Goal: Information Seeking & Learning: Learn about a topic

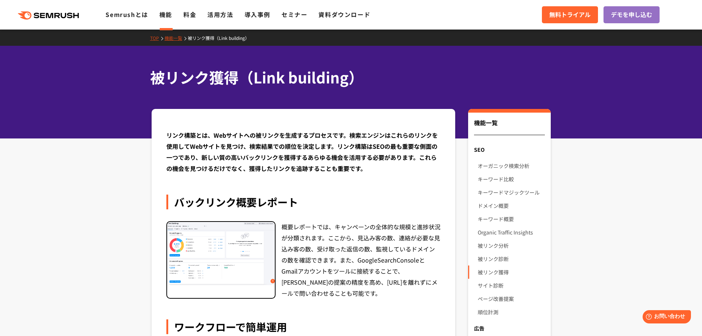
click at [260, 249] on img at bounding box center [221, 253] width 108 height 63
click at [484, 248] on link "被リンク分析" at bounding box center [511, 245] width 67 height 13
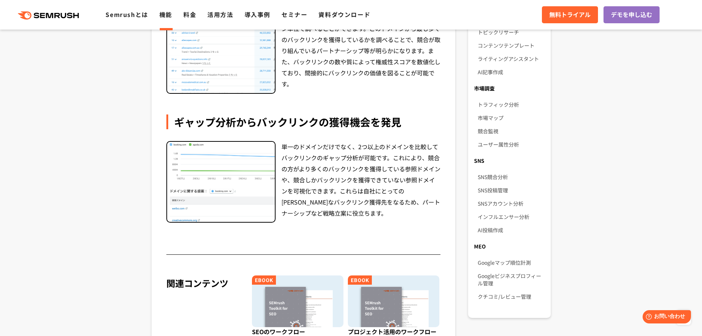
scroll to position [419, 0]
click at [498, 210] on link "インフルエンサー分析" at bounding box center [511, 216] width 67 height 13
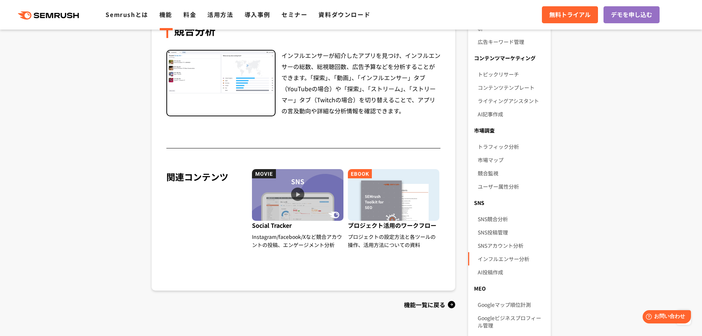
scroll to position [378, 0]
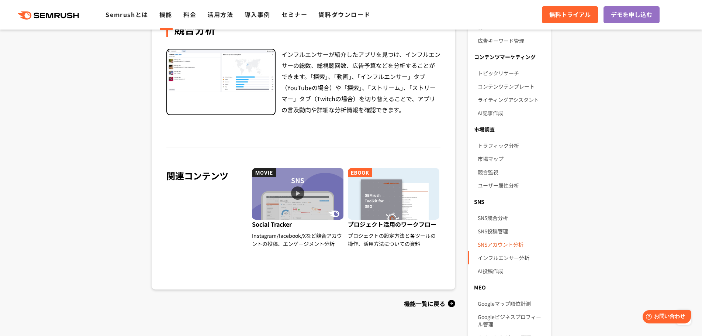
click at [520, 240] on link "SNSアカウント分析" at bounding box center [511, 244] width 67 height 13
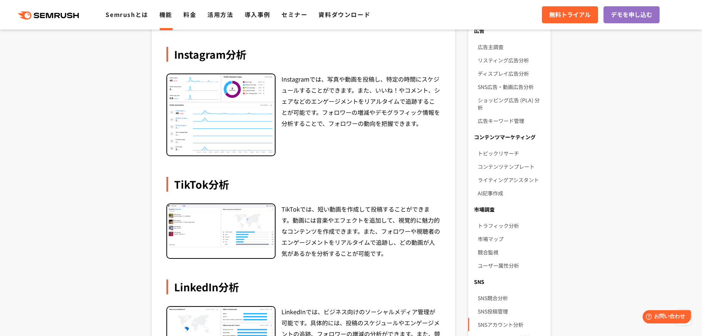
scroll to position [298, 0]
drag, startPoint x: 438, startPoint y: 209, endPoint x: 413, endPoint y: 254, distance: 51.0
click at [413, 254] on div "TikTokでは、短い動画を作成して投稿することができます。動画には音楽やエフェクトを追加して、視覚的に魅力的なコンテンツを作成できます。また、フォロワーや視…" at bounding box center [361, 230] width 159 height 55
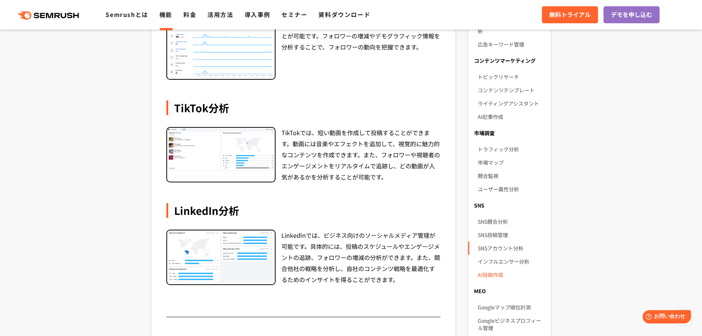
scroll to position [373, 0]
click at [500, 270] on link "AI投稿作成" at bounding box center [511, 274] width 67 height 13
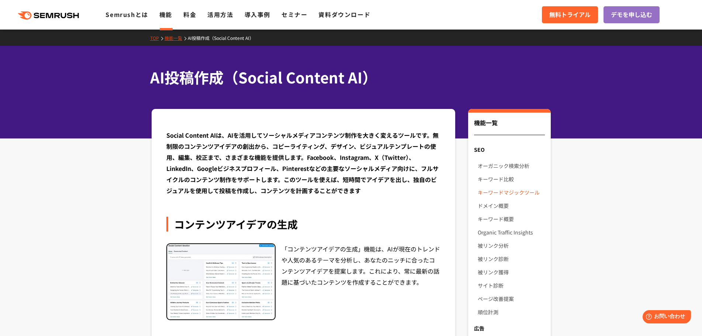
click at [498, 190] on link "キーワードマジックツール" at bounding box center [511, 192] width 67 height 13
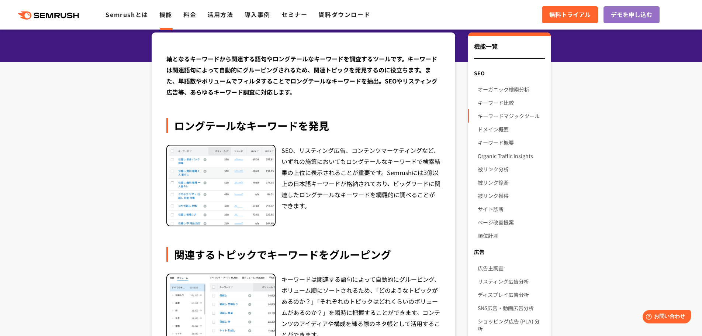
scroll to position [75, 0]
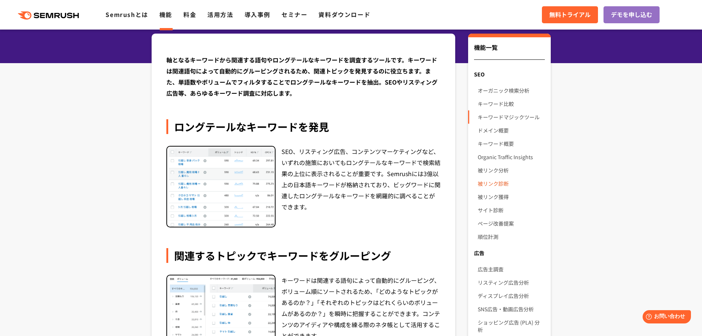
click at [505, 181] on link "被リンク診断" at bounding box center [511, 183] width 67 height 13
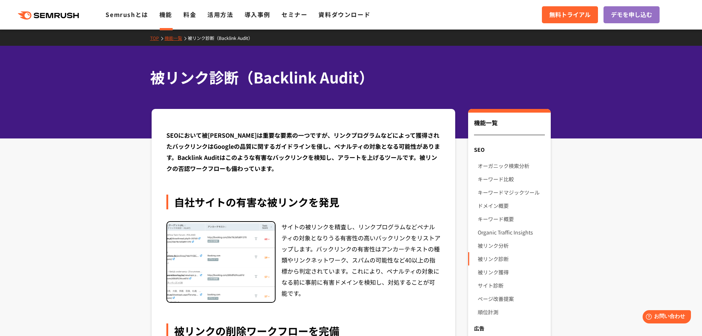
click at [181, 14] on ul "Semrushとは 機能 料金 活用方法 導入事例 セミナー 資料ダウンロード" at bounding box center [244, 15] width 276 height 10
click at [186, 18] on link "料金" at bounding box center [189, 14] width 13 height 9
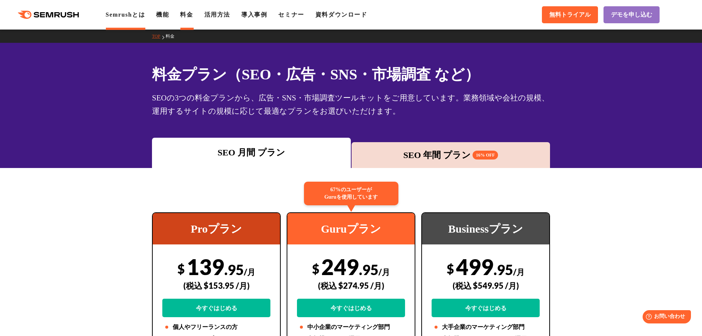
click at [131, 15] on link "Semrushとは" at bounding box center [125, 14] width 39 height 6
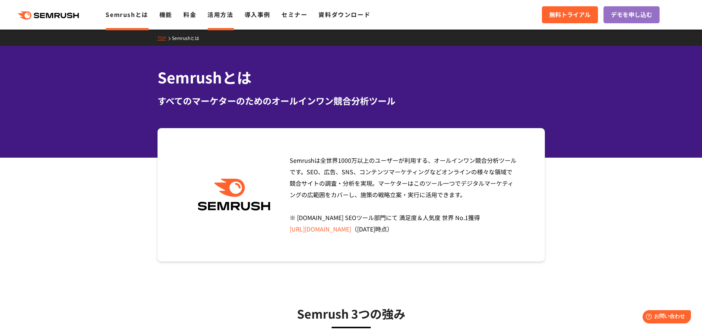
click at [213, 14] on link "活用方法" at bounding box center [220, 14] width 26 height 9
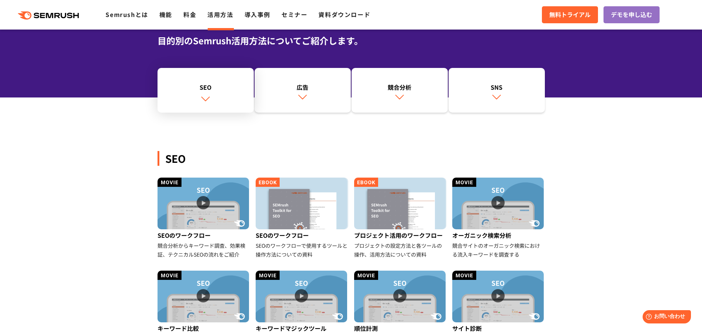
click at [192, 97] on link "SEO" at bounding box center [206, 90] width 96 height 45
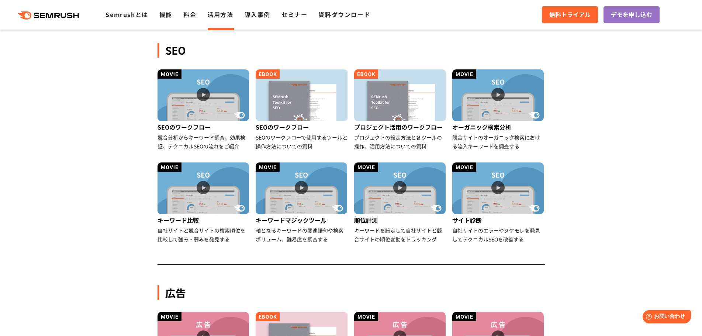
scroll to position [170, 0]
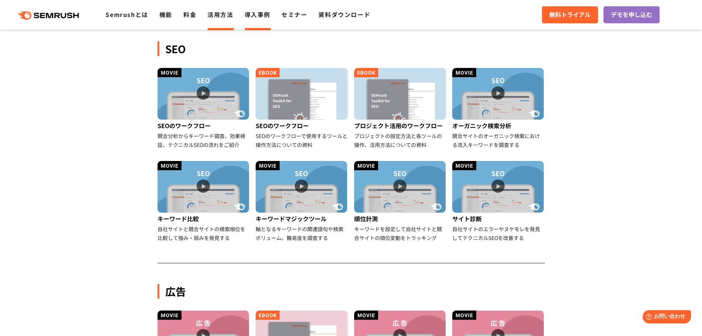
click at [255, 18] on link "導入事例" at bounding box center [258, 14] width 26 height 9
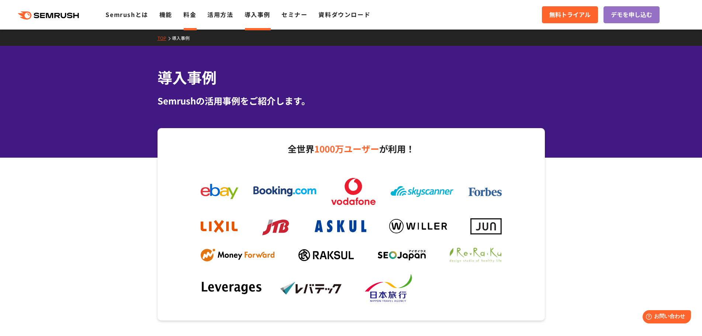
click at [191, 15] on link "料金" at bounding box center [189, 14] width 13 height 9
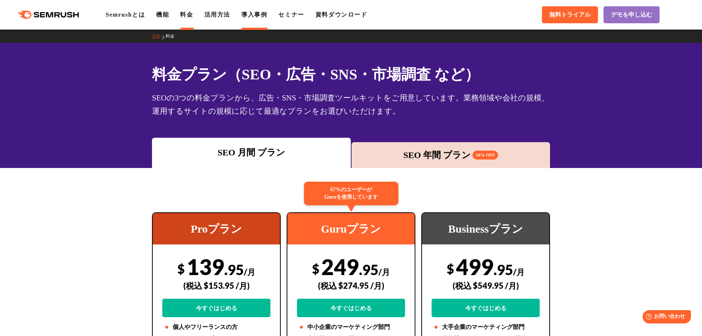
click at [266, 14] on link "導入事例" at bounding box center [254, 14] width 26 height 6
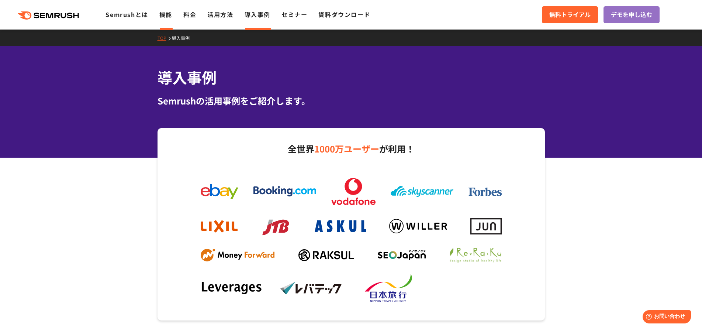
click at [164, 16] on link "機能" at bounding box center [165, 14] width 13 height 9
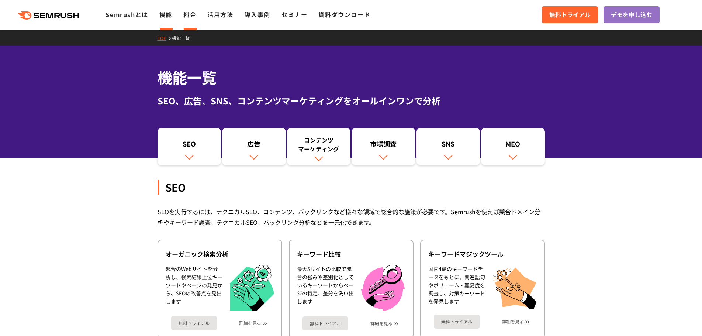
click at [188, 17] on link "料金" at bounding box center [189, 14] width 13 height 9
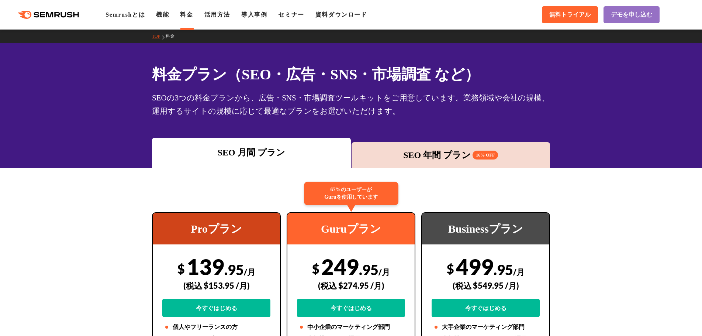
click at [211, 18] on link "活用方法" at bounding box center [217, 14] width 26 height 6
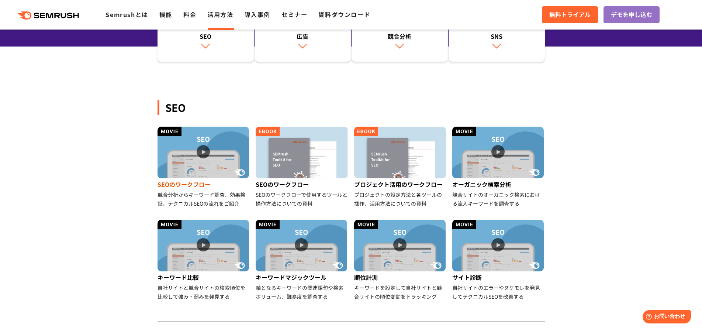
click at [204, 151] on img at bounding box center [204, 153] width 92 height 52
